Goal: Register for event/course

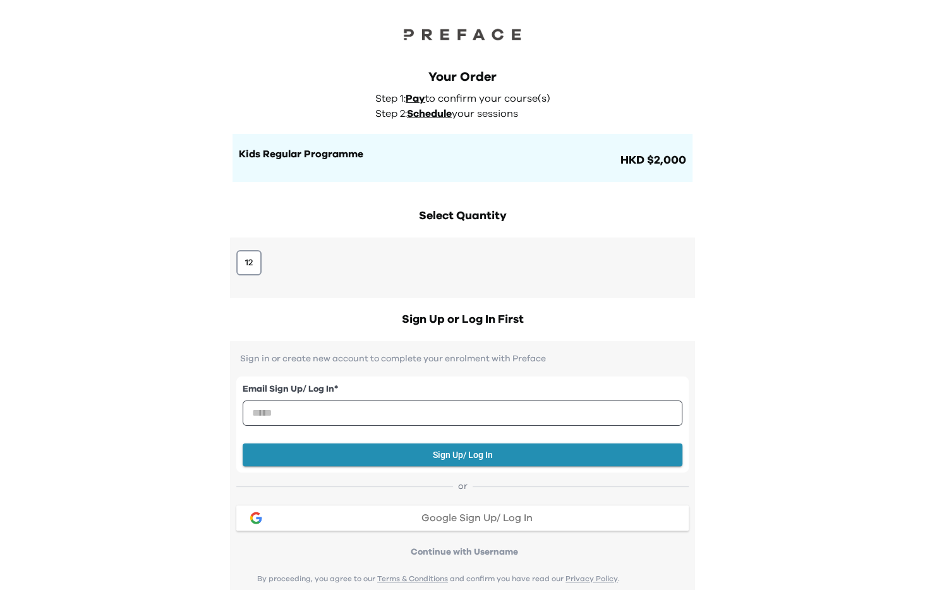
scroll to position [260, 0]
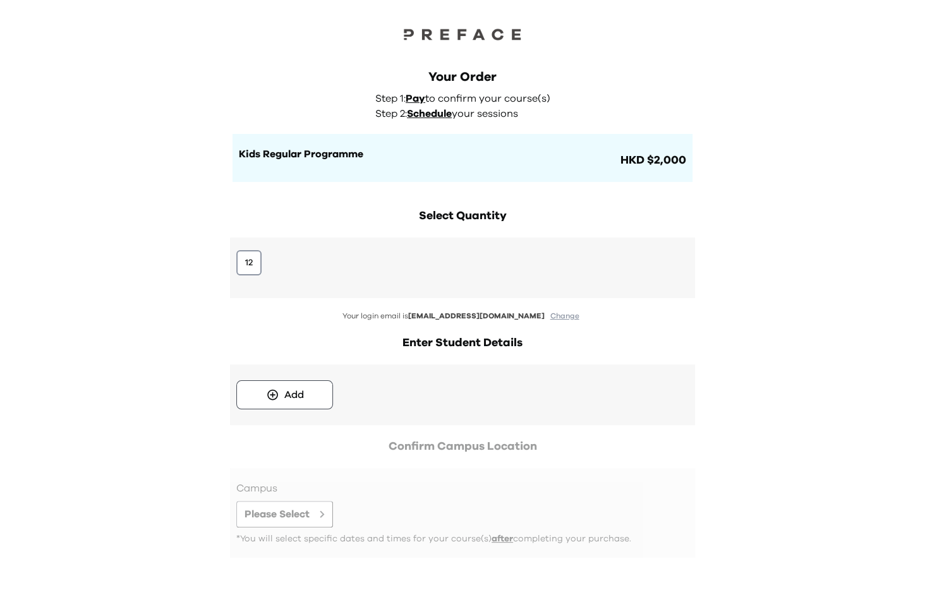
scroll to position [54, 0]
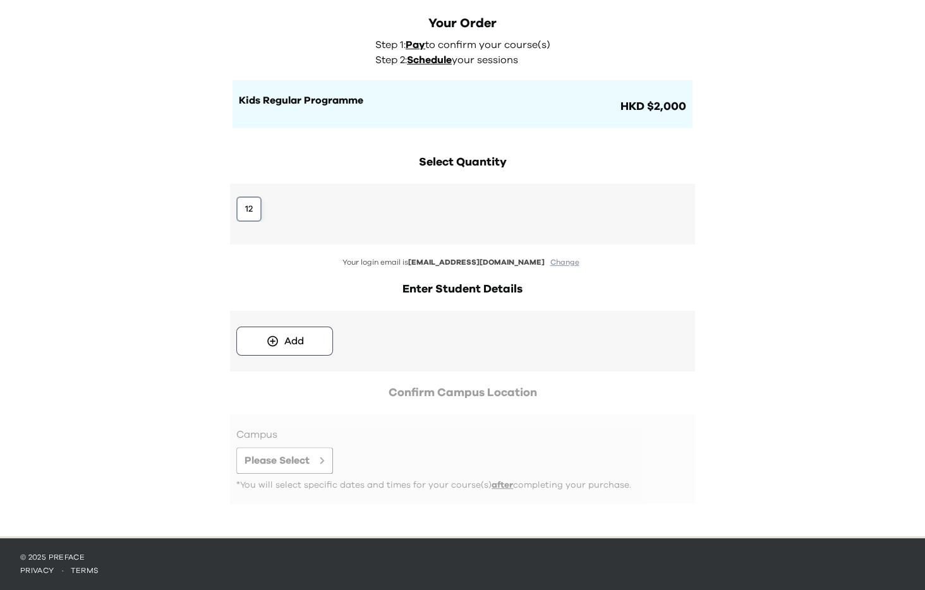
click at [255, 216] on button "12" at bounding box center [248, 208] width 25 height 25
click at [268, 346] on icon at bounding box center [272, 341] width 13 height 13
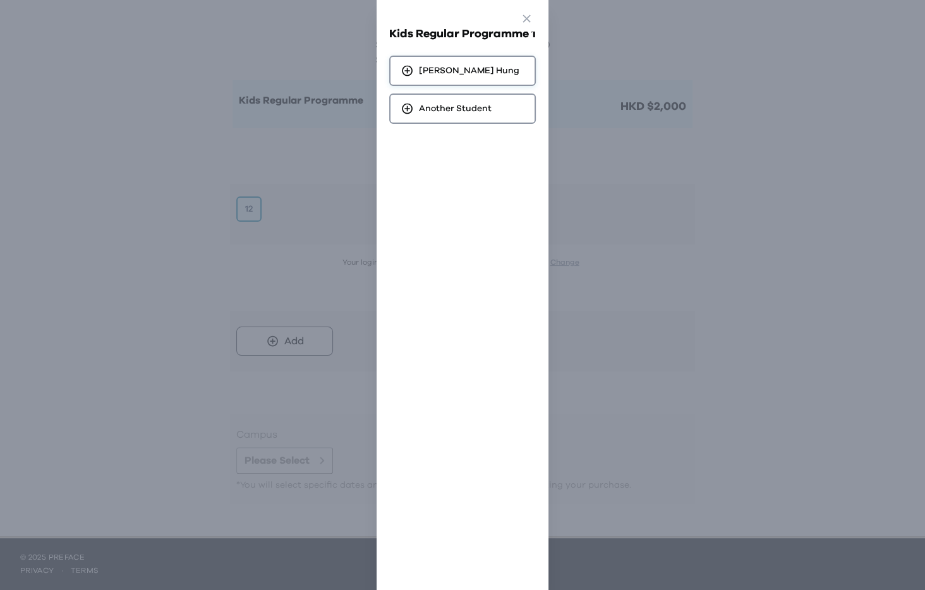
click at [463, 61] on div "[PERSON_NAME]" at bounding box center [462, 71] width 147 height 30
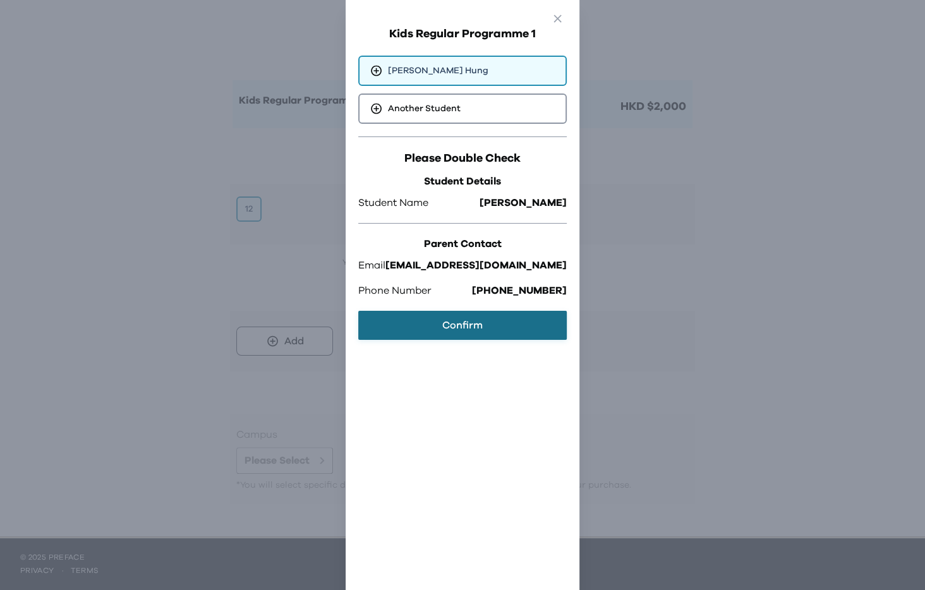
click at [462, 325] on button "Confirm" at bounding box center [462, 325] width 208 height 29
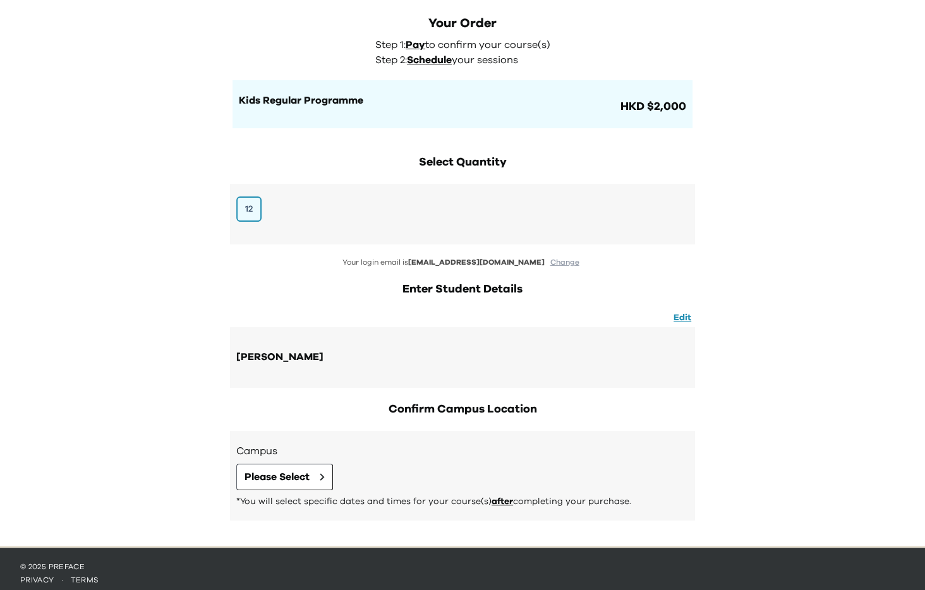
scroll to position [63, 0]
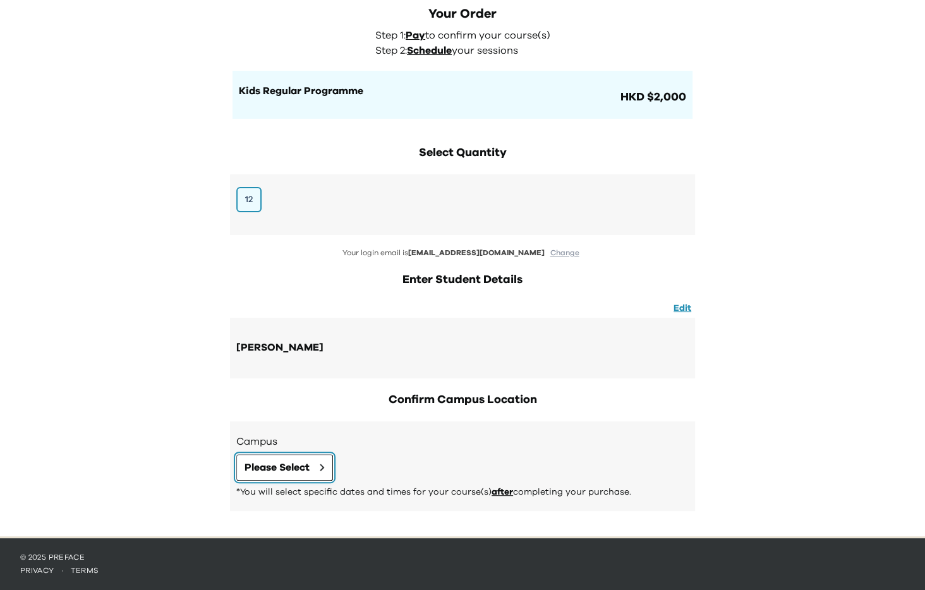
click at [274, 474] on span "Please Select" at bounding box center [276, 467] width 65 height 15
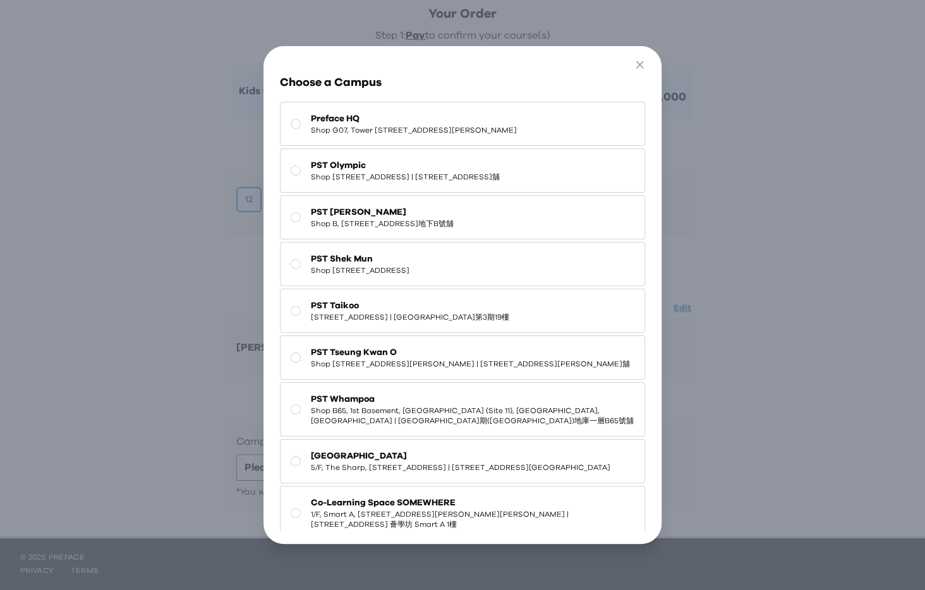
click at [336, 135] on span "Shop G07, Tower 535, 535 Jaffe Road, Causeway Bay | 銅鑼灣謝斐道535號Tower 535 地下G07號舖" at bounding box center [414, 130] width 206 height 10
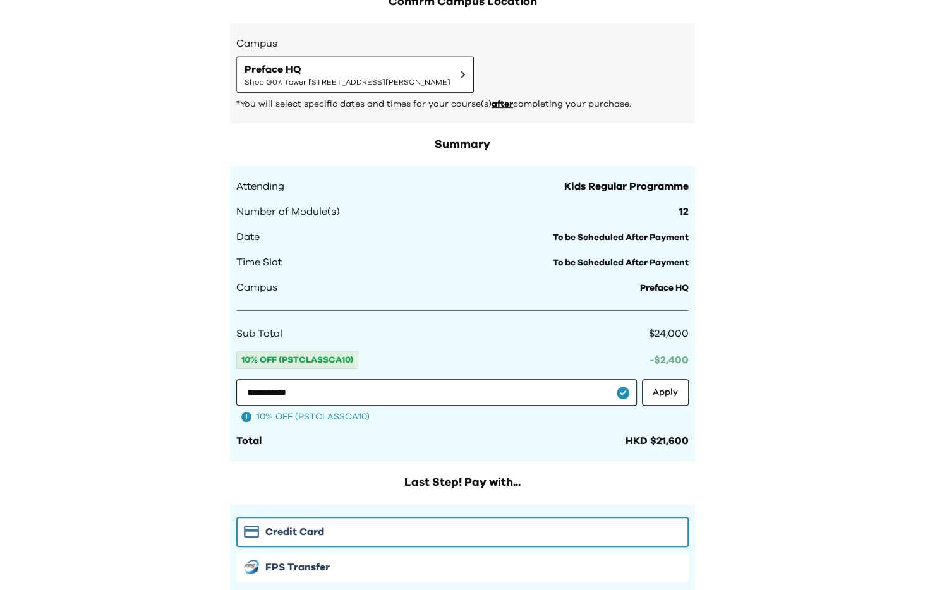
scroll to position [488, 0]
